Goal: Task Accomplishment & Management: Use online tool/utility

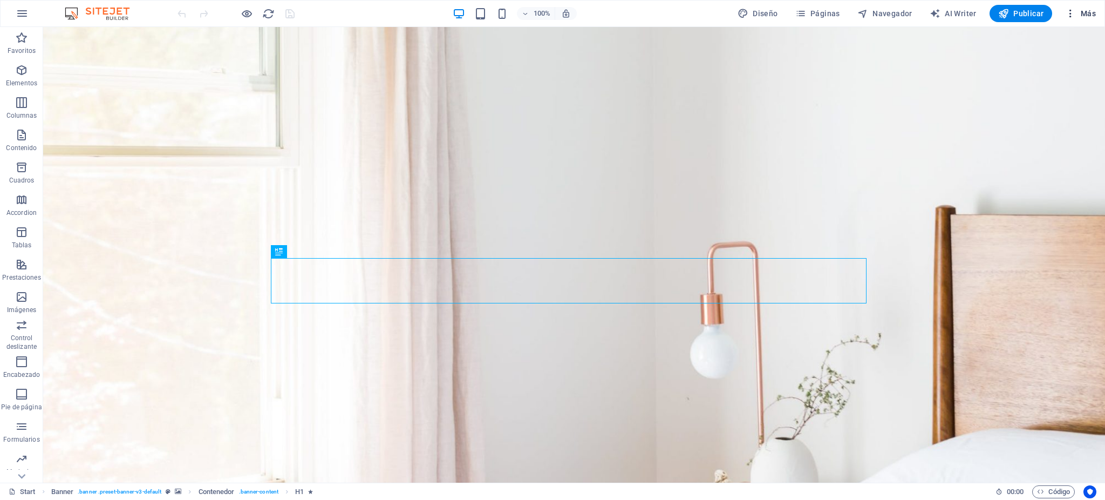
click at [1082, 17] on span "Más" at bounding box center [1080, 13] width 31 height 11
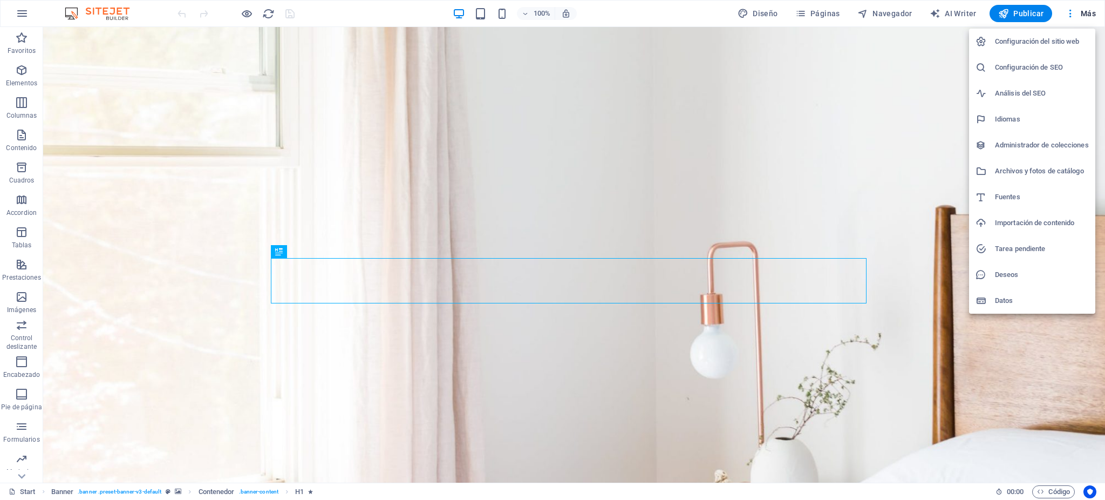
click at [1036, 169] on h6 "Archivos y fotos de catálogo" at bounding box center [1042, 171] width 94 height 13
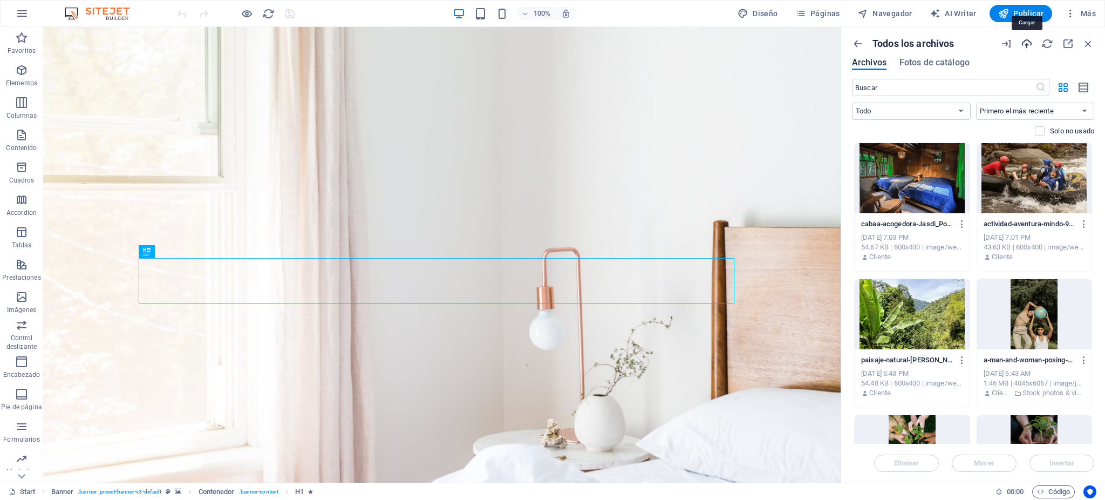
click at [1030, 43] on icon "button" at bounding box center [1027, 44] width 12 height 12
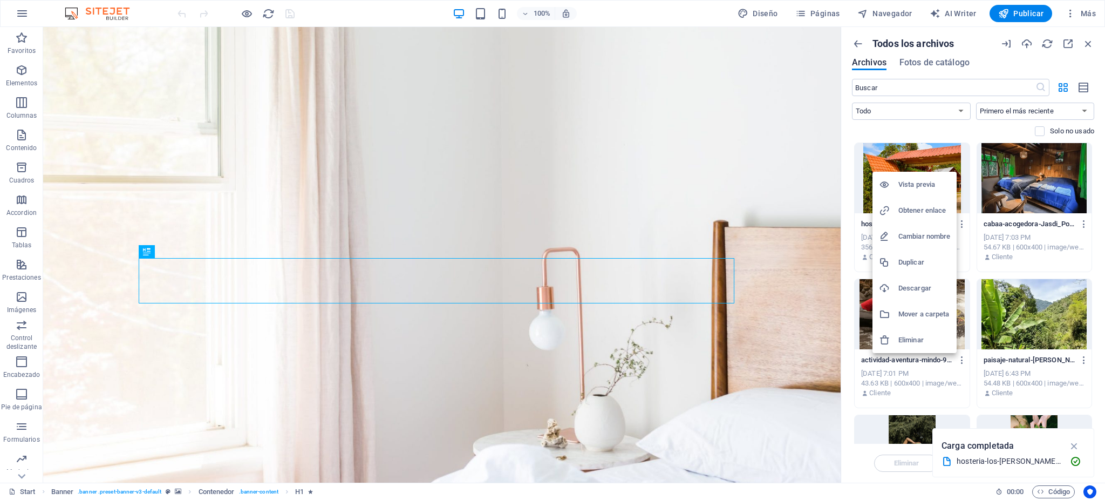
click at [917, 204] on h6 "Obtener enlace" at bounding box center [924, 210] width 52 height 13
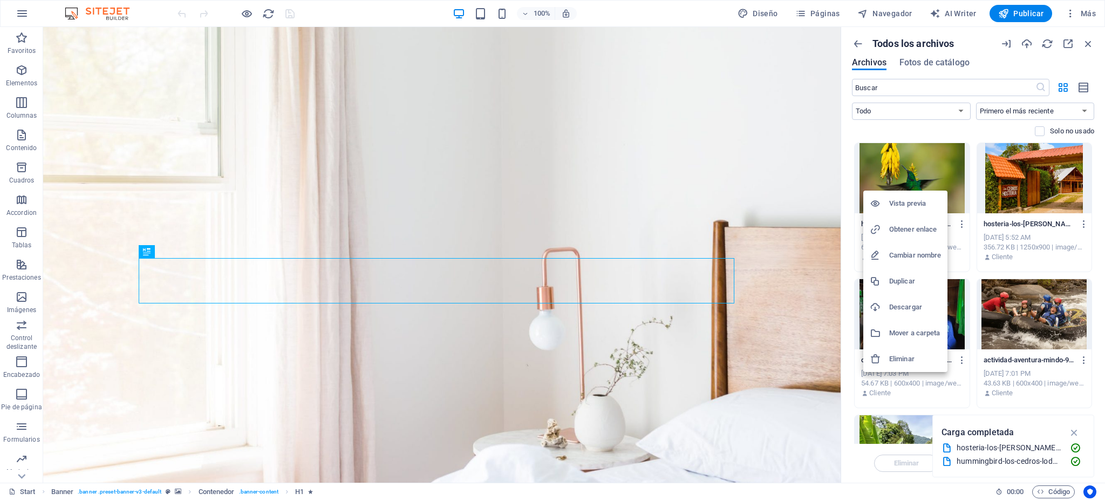
click at [918, 229] on h6 "Obtener enlace" at bounding box center [915, 229] width 52 height 13
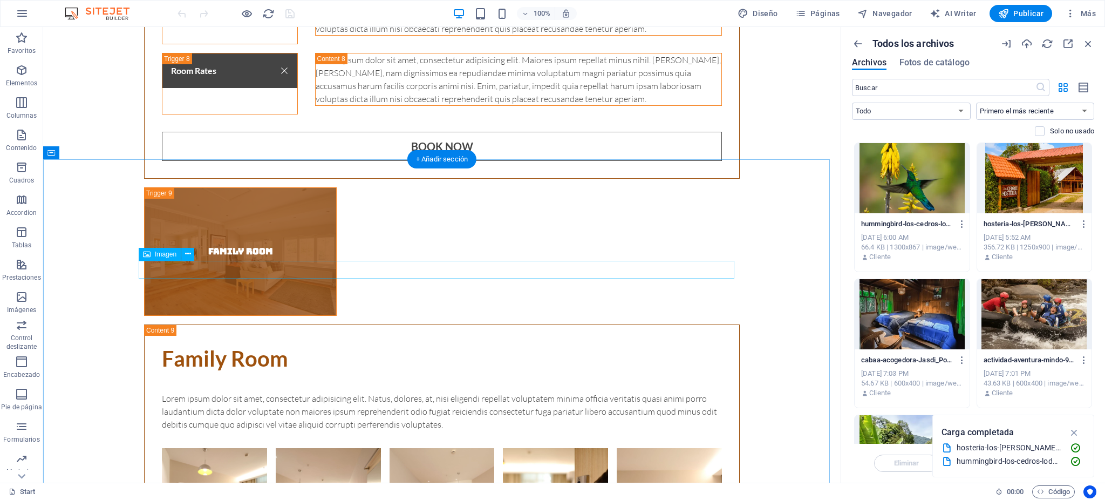
scroll to position [4243, 0]
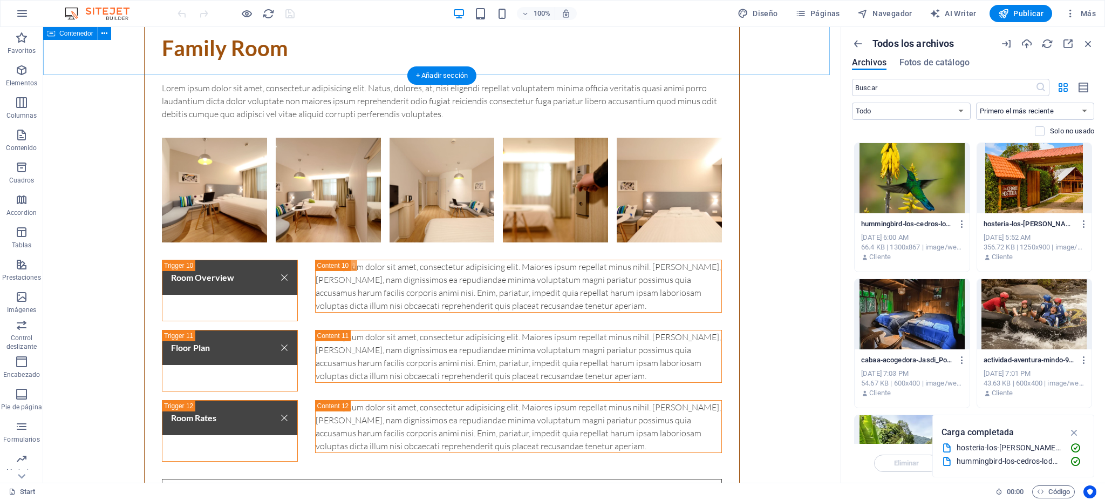
click at [290, 16] on div at bounding box center [235, 13] width 121 height 17
